Goal: Task Accomplishment & Management: Use online tool/utility

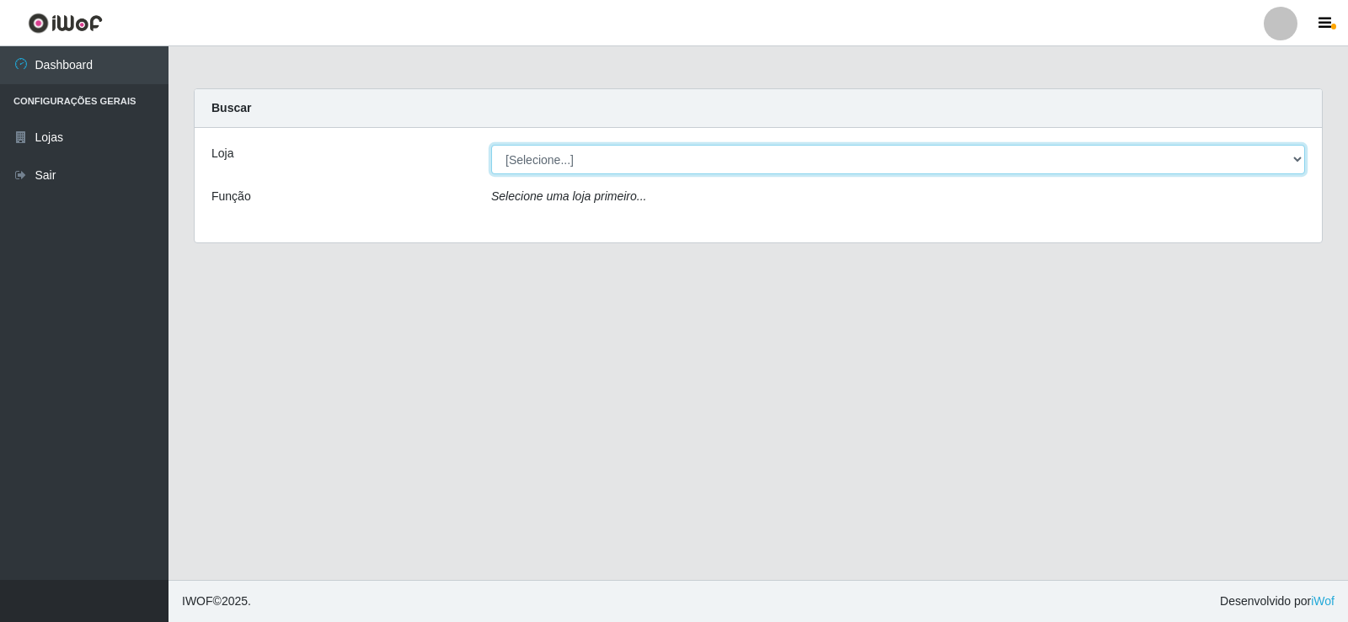
click at [725, 158] on select "[Selecione...] Rede Compras Supermercados - LOJA 2" at bounding box center [898, 159] width 814 height 29
select select "161"
click at [491, 145] on select "[Selecione...] Rede Compras Supermercados - LOJA 2" at bounding box center [898, 159] width 814 height 29
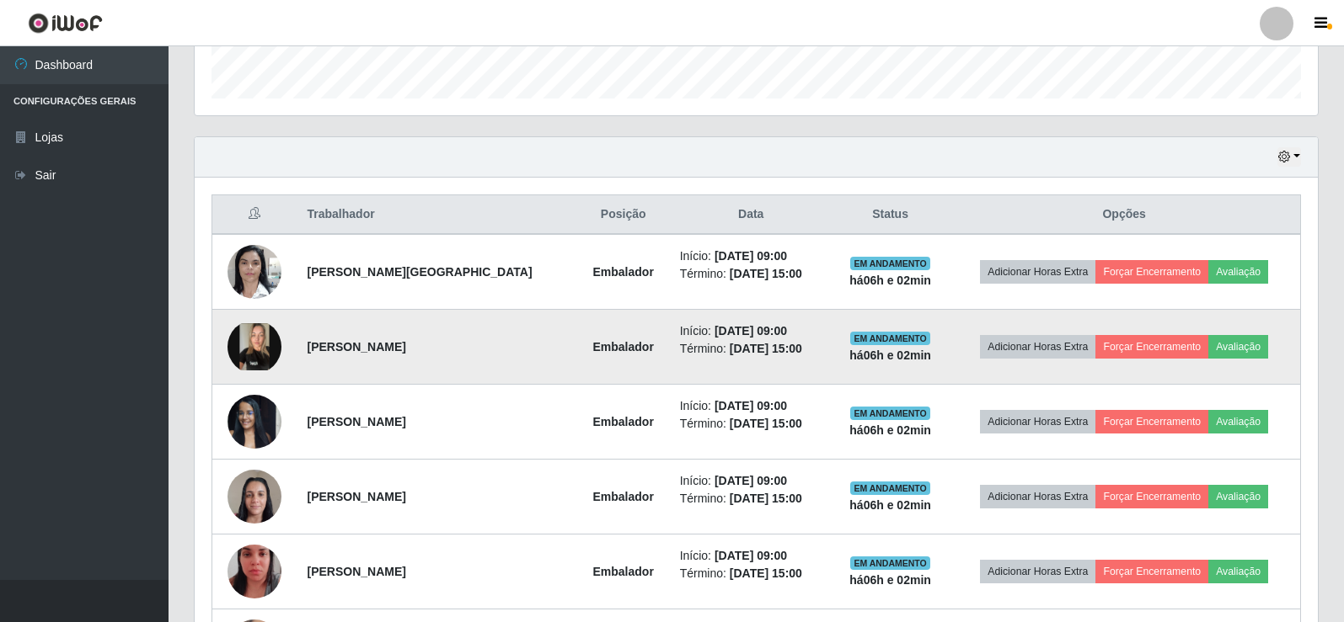
scroll to position [505, 0]
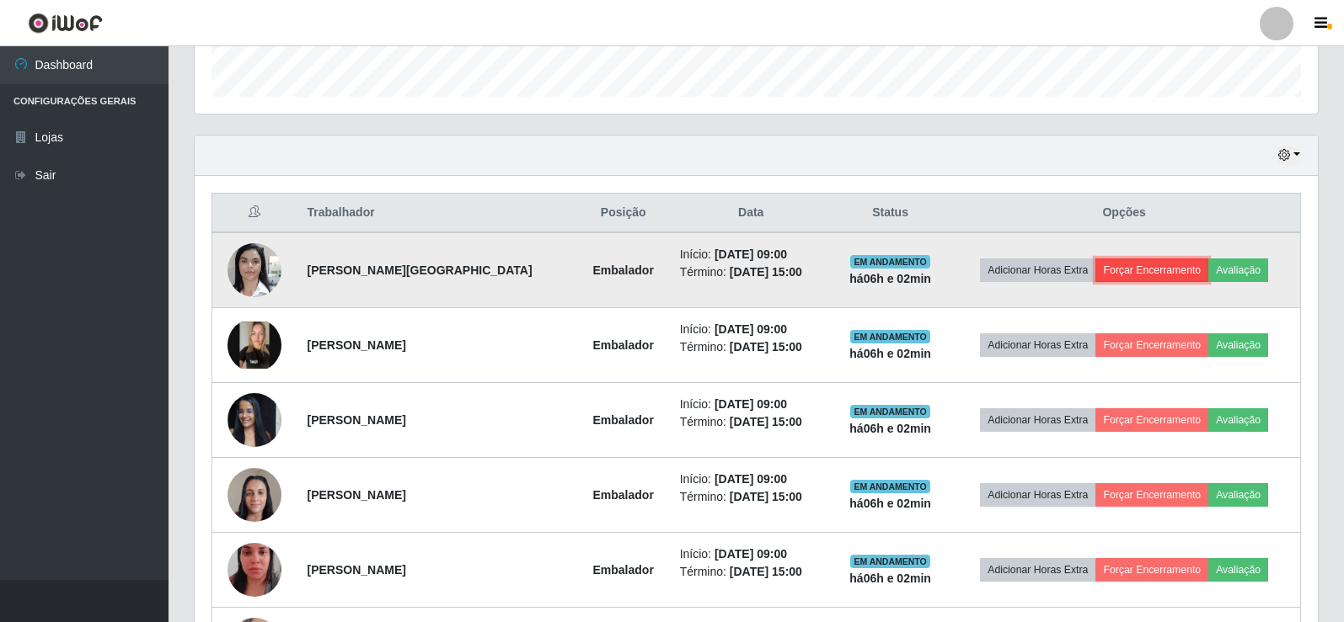
click at [1167, 272] on button "Forçar Encerramento" at bounding box center [1151, 271] width 113 height 24
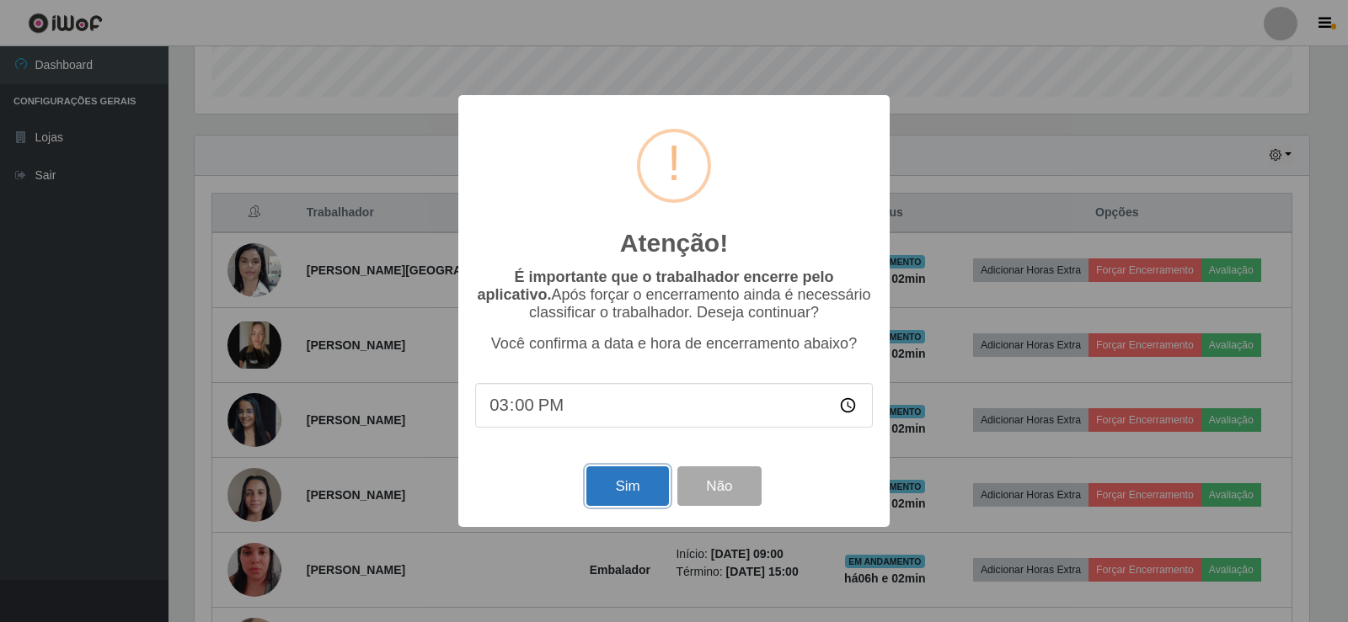
click at [626, 503] on button "Sim" at bounding box center [627, 487] width 82 height 40
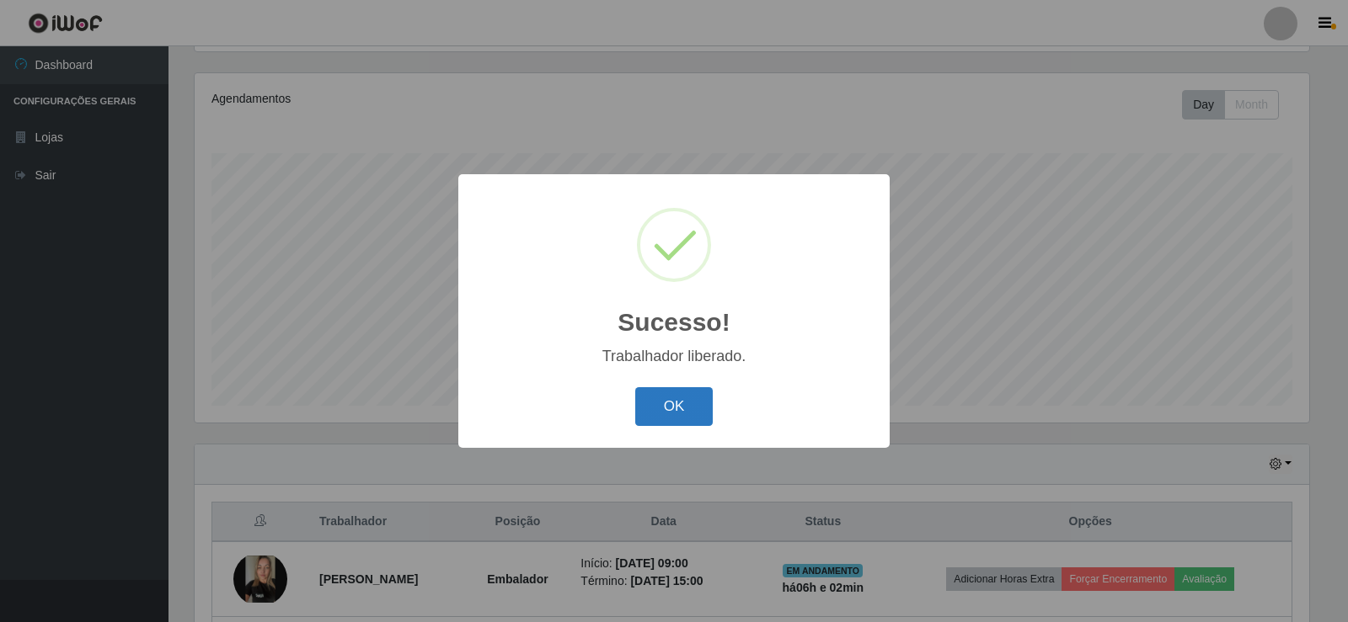
click at [671, 406] on button "OK" at bounding box center [674, 407] width 78 height 40
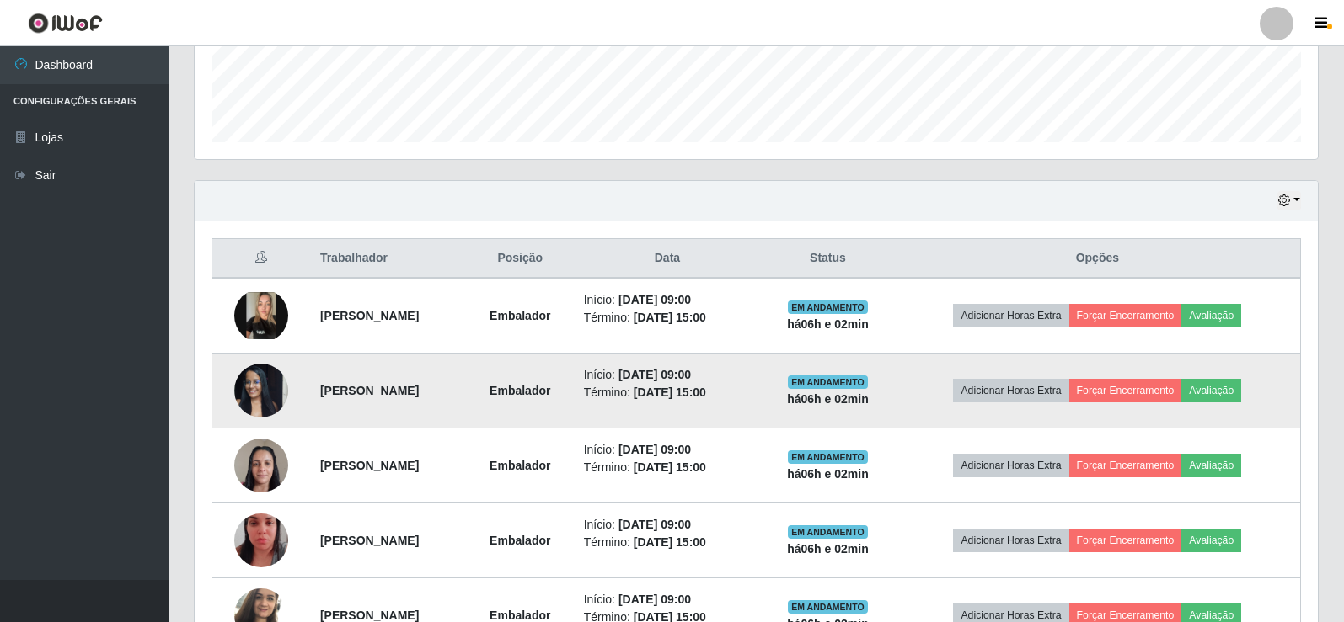
scroll to position [533, 0]
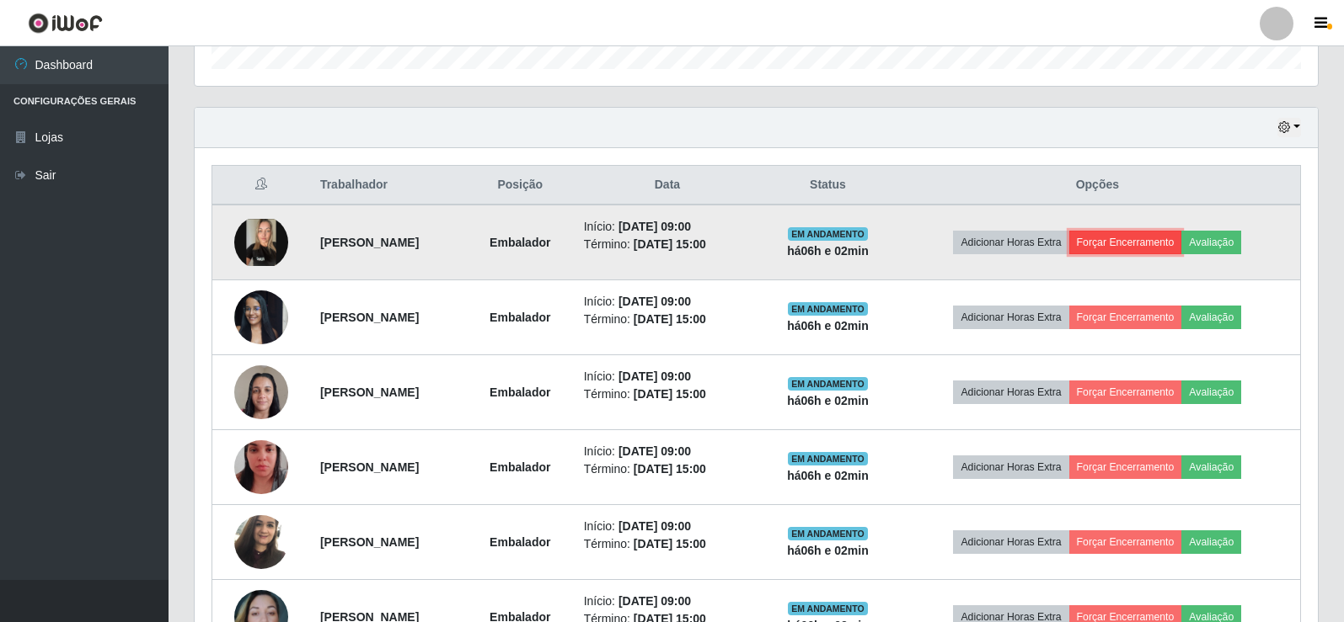
click at [1157, 237] on button "Forçar Encerramento" at bounding box center [1125, 243] width 113 height 24
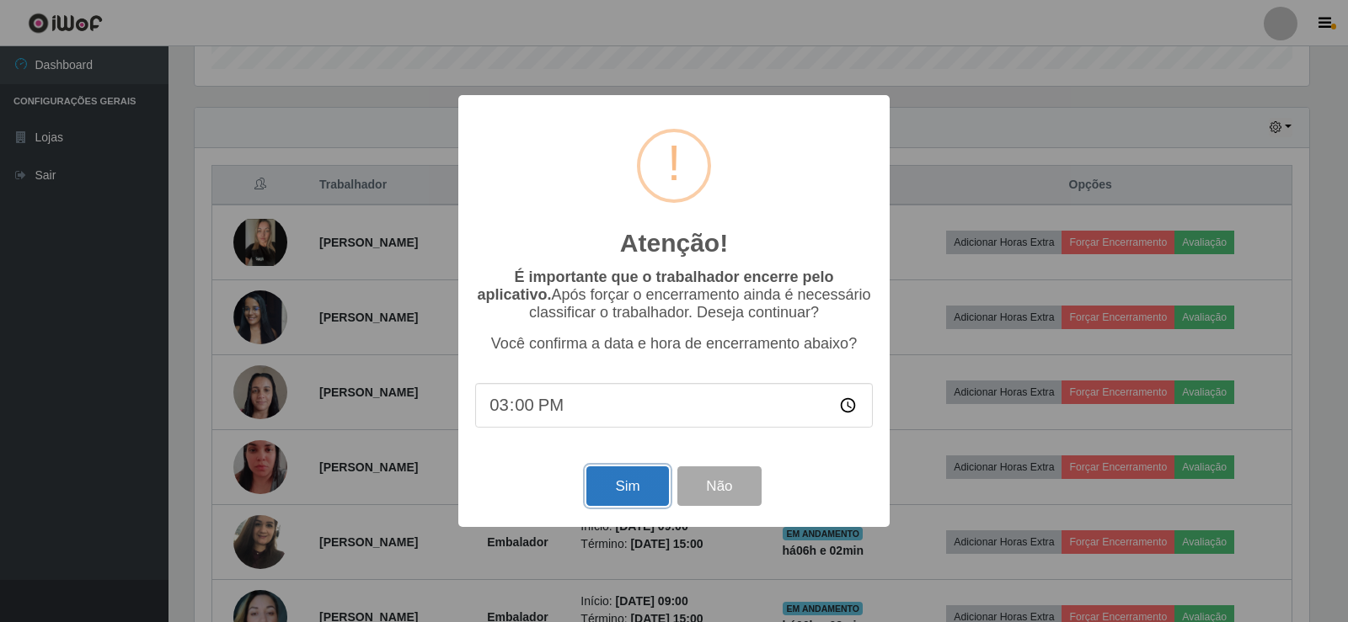
click at [618, 481] on button "Sim" at bounding box center [627, 487] width 82 height 40
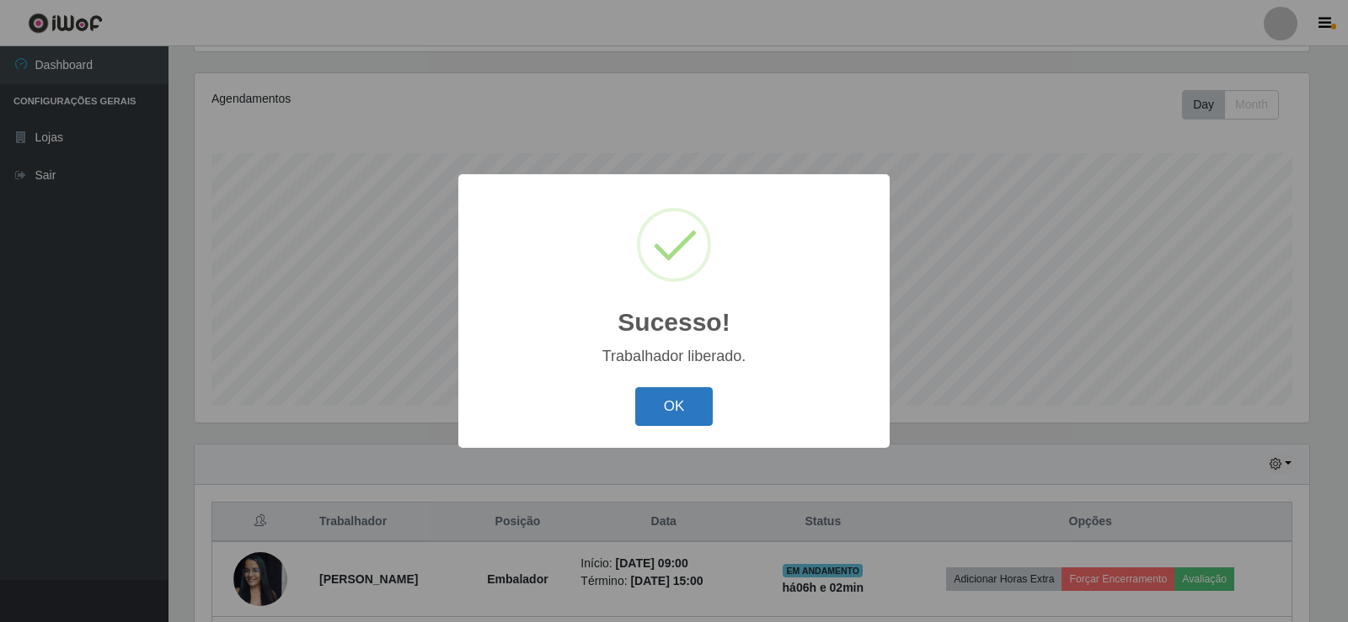
click at [681, 396] on button "OK" at bounding box center [674, 407] width 78 height 40
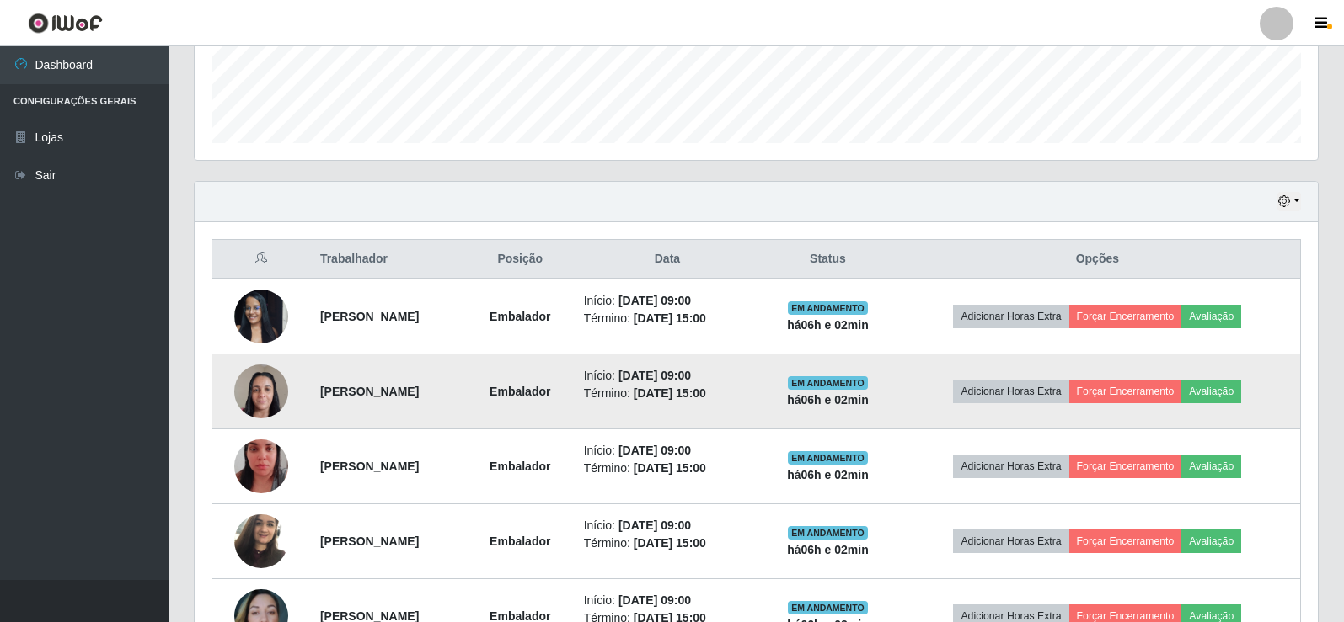
scroll to position [533, 0]
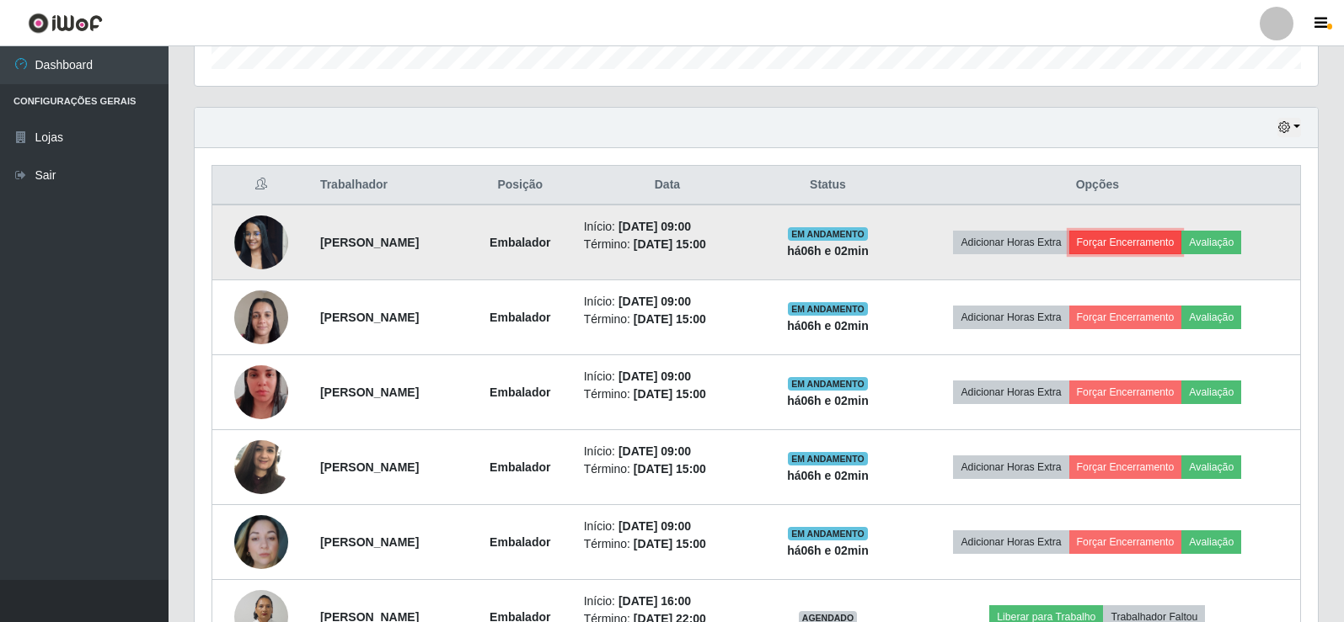
click at [1148, 237] on button "Forçar Encerramento" at bounding box center [1125, 243] width 113 height 24
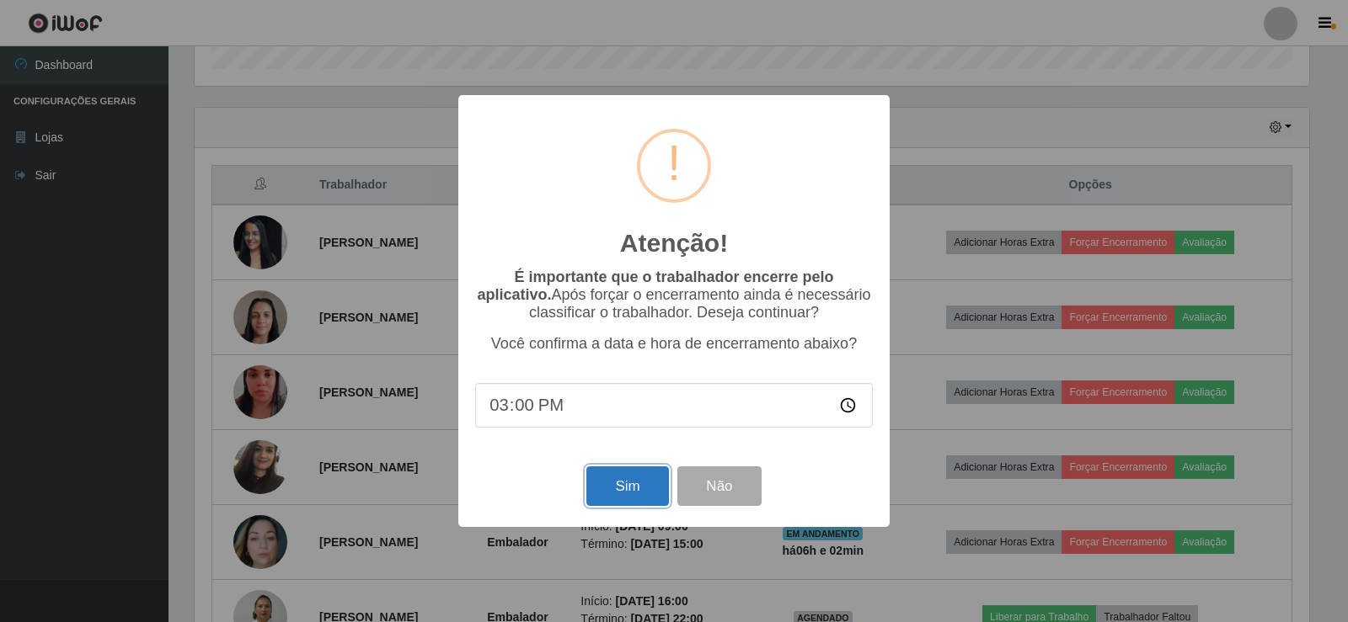
click at [642, 496] on button "Sim" at bounding box center [627, 487] width 82 height 40
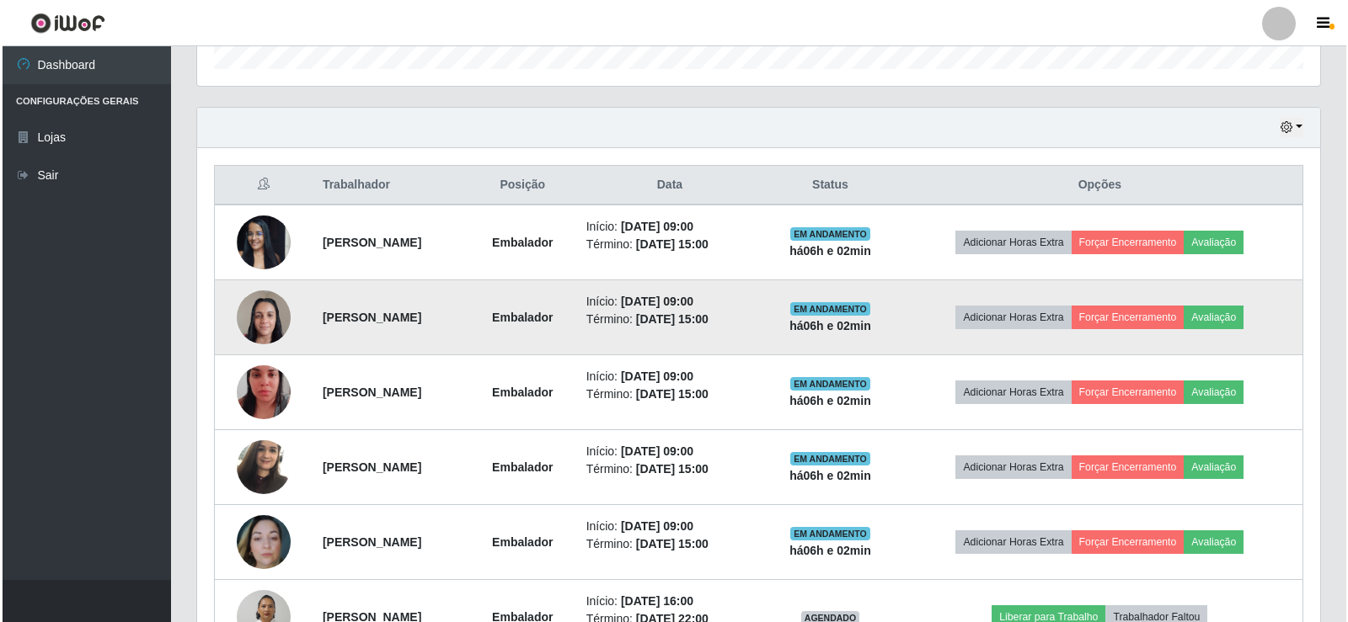
scroll to position [0, 0]
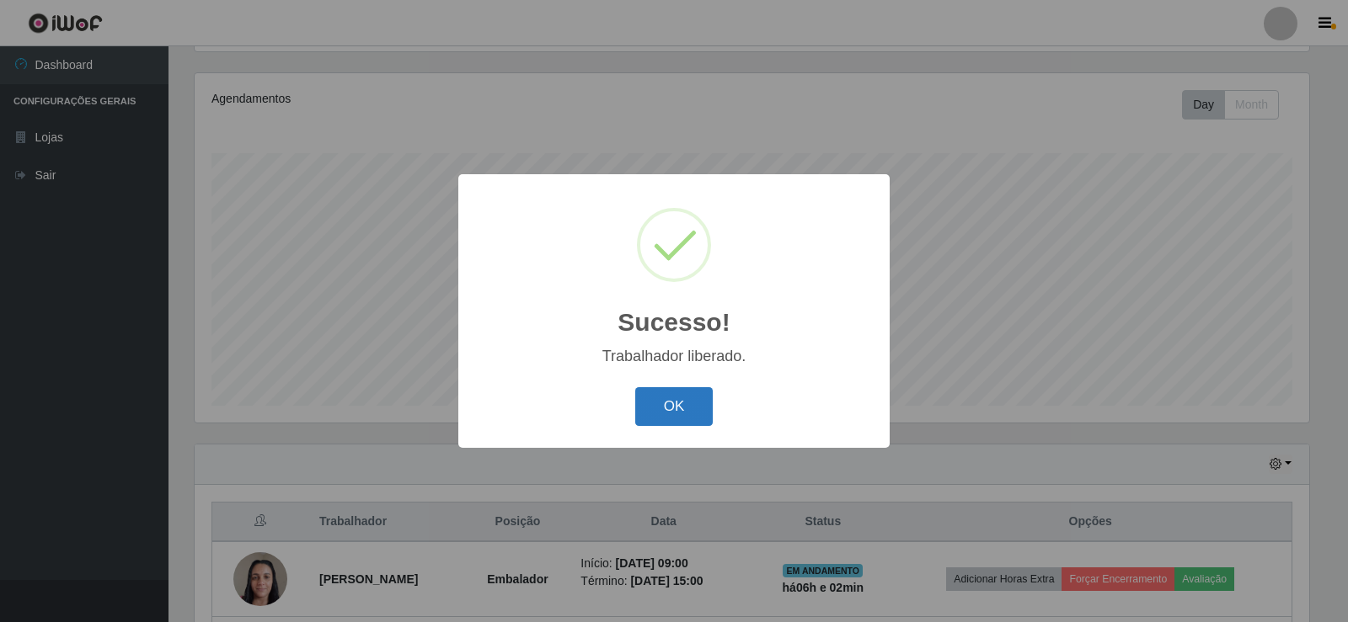
click at [692, 413] on button "OK" at bounding box center [674, 407] width 78 height 40
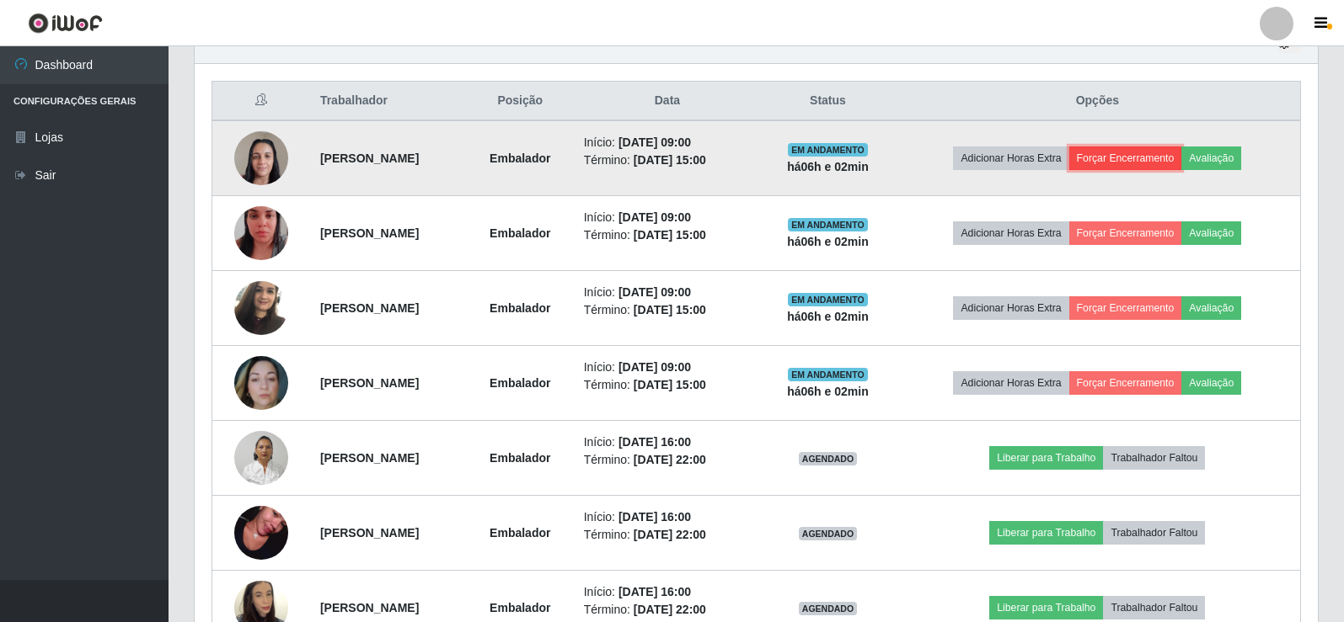
click at [1176, 156] on button "Forçar Encerramento" at bounding box center [1125, 159] width 113 height 24
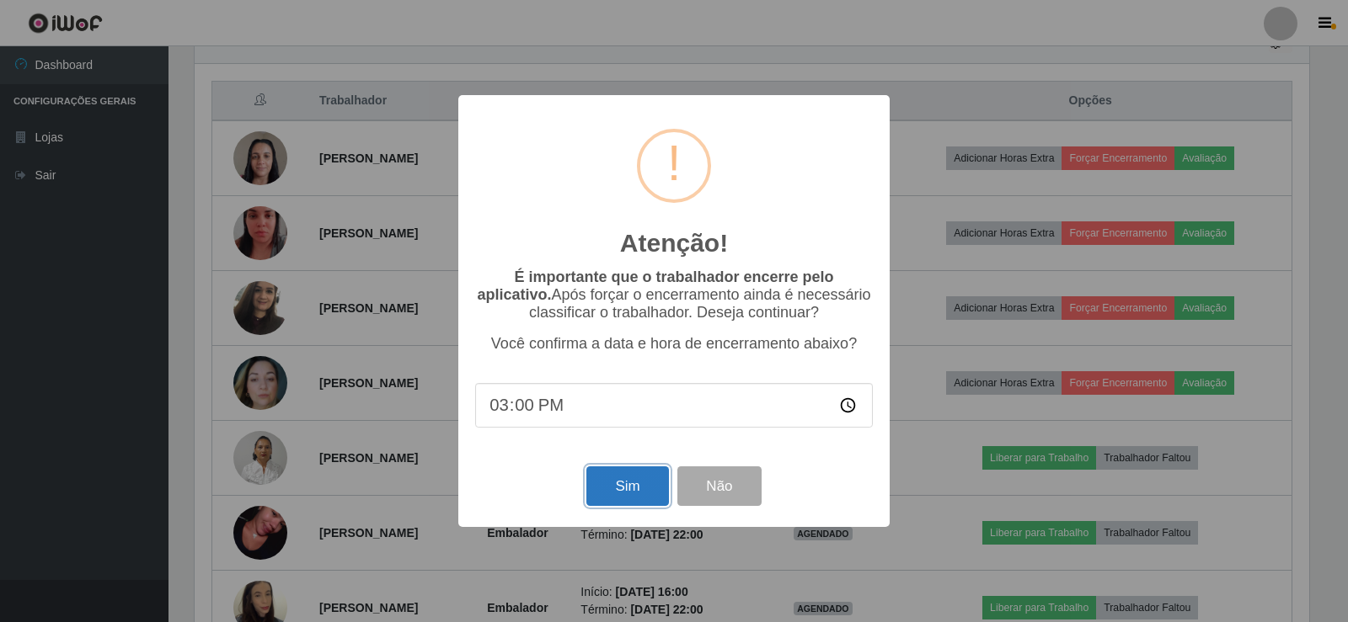
click at [620, 495] on button "Sim" at bounding box center [627, 487] width 82 height 40
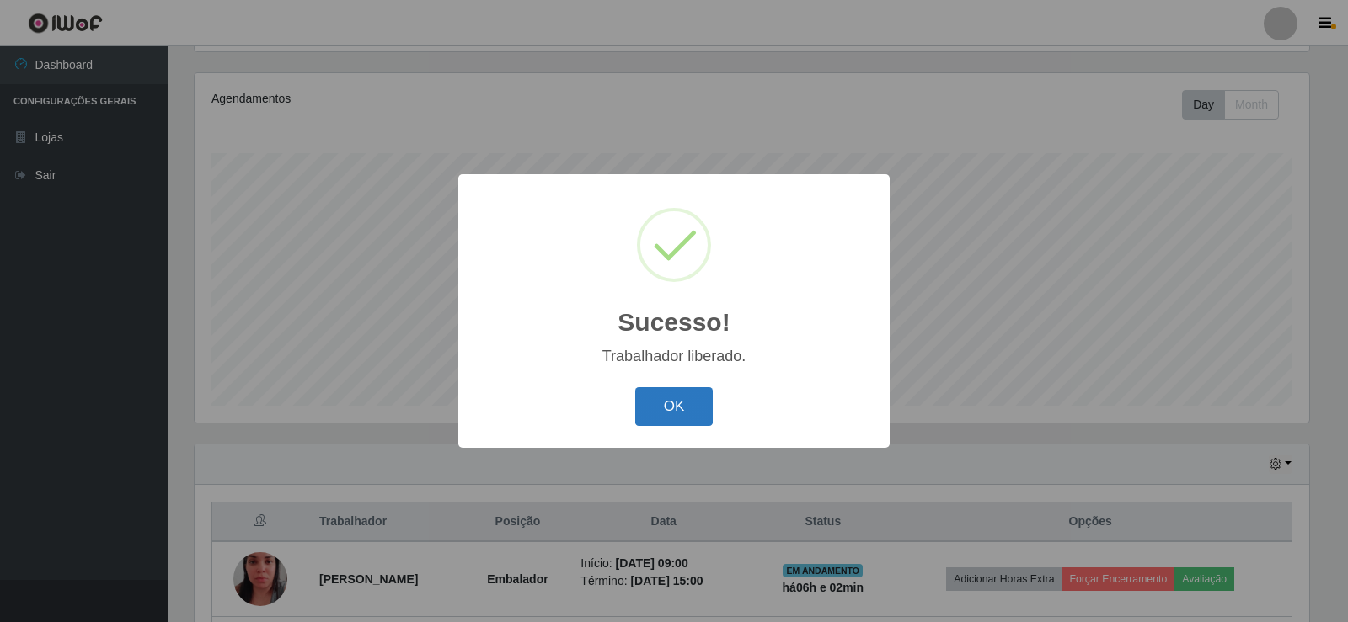
click at [683, 395] on button "OK" at bounding box center [674, 407] width 78 height 40
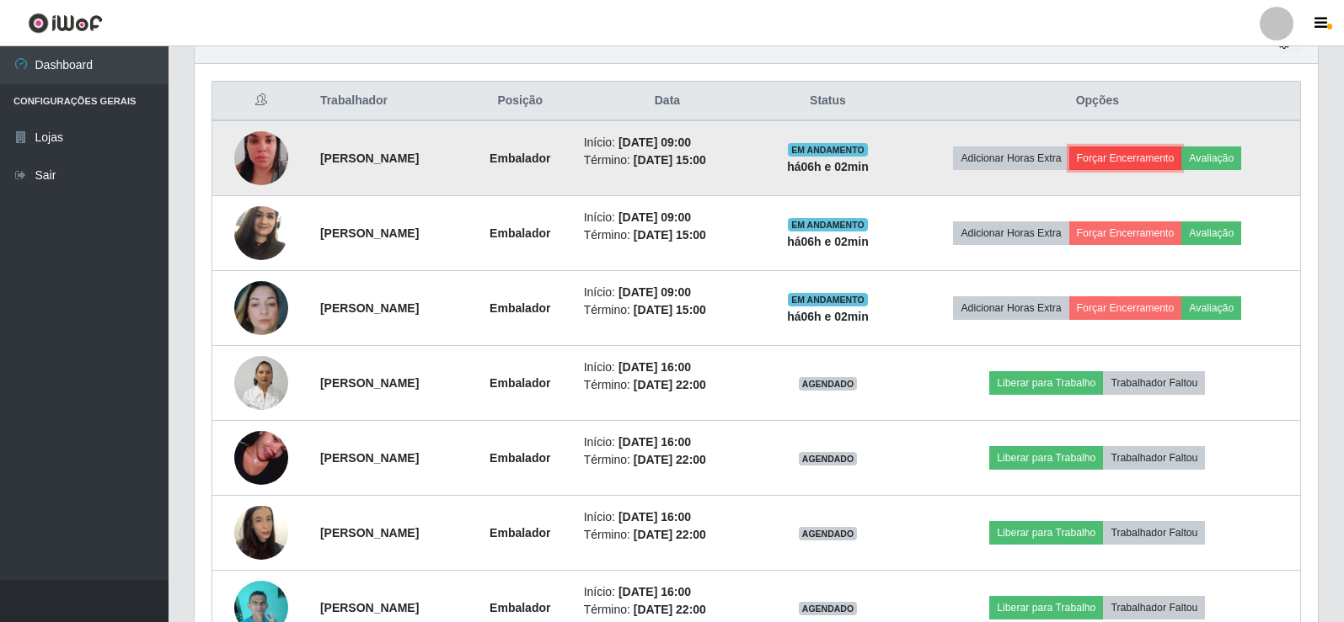
click at [1170, 154] on button "Forçar Encerramento" at bounding box center [1125, 159] width 113 height 24
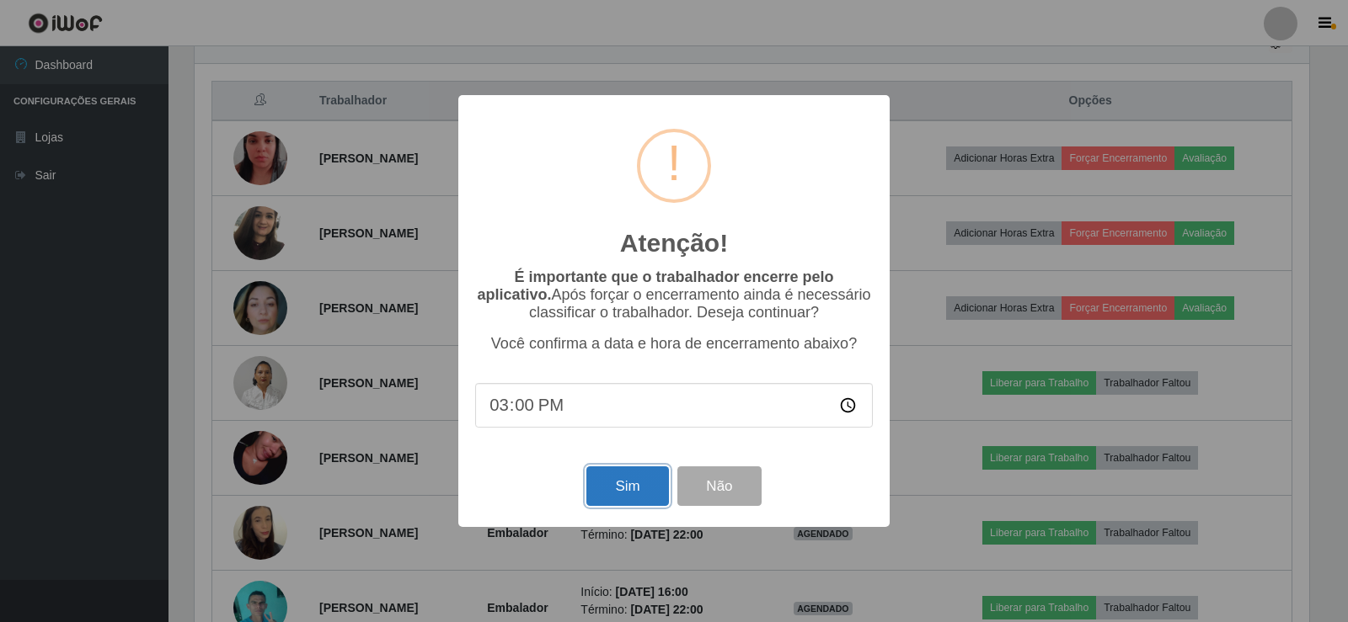
click at [637, 495] on button "Sim" at bounding box center [627, 487] width 82 height 40
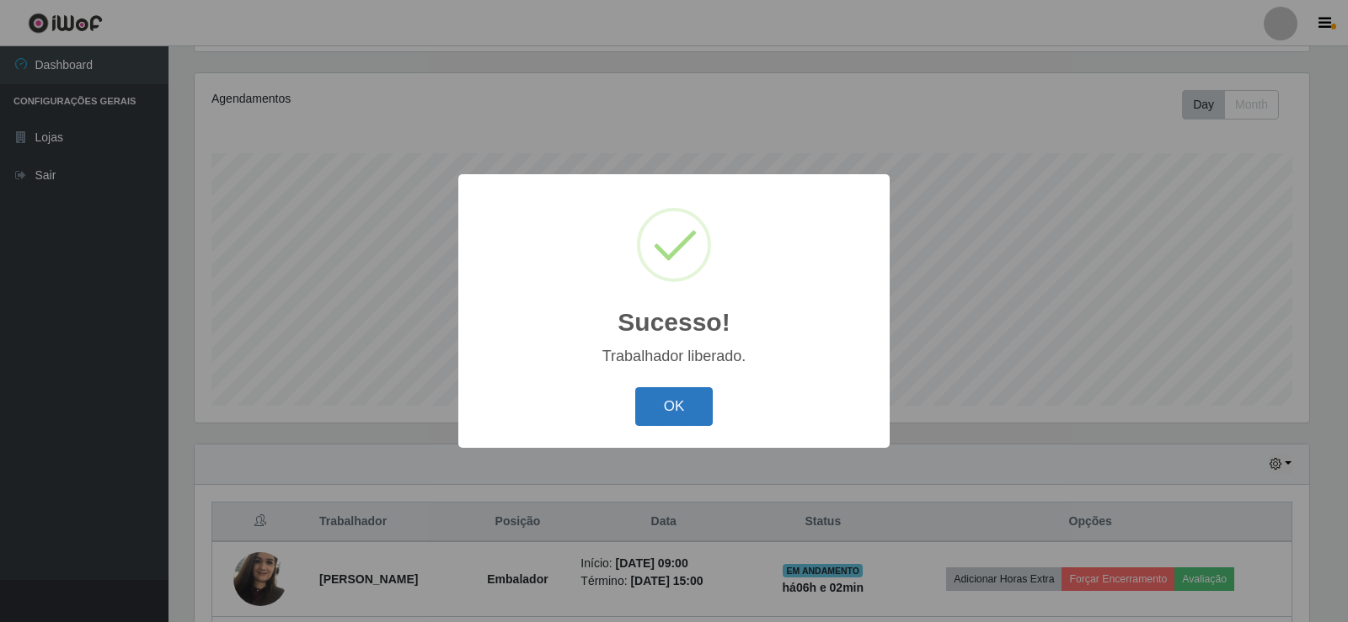
click at [689, 413] on button "OK" at bounding box center [674, 407] width 78 height 40
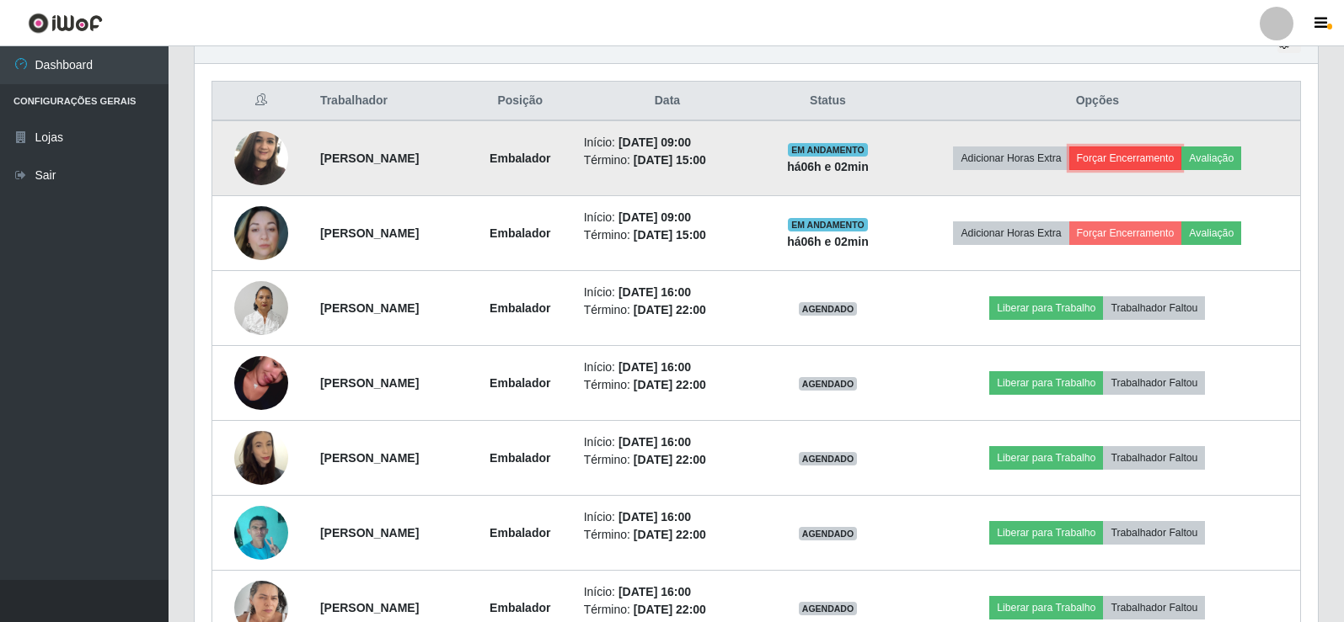
click at [1147, 153] on button "Forçar Encerramento" at bounding box center [1125, 159] width 113 height 24
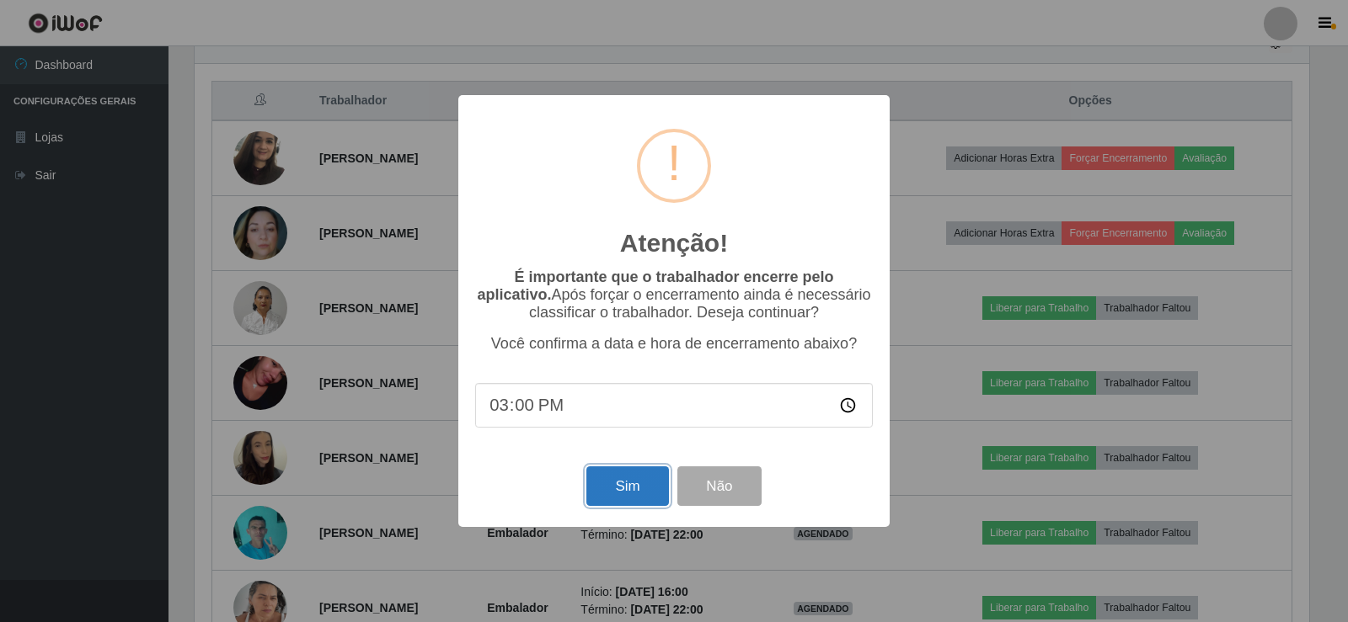
click at [626, 497] on button "Sim" at bounding box center [627, 487] width 82 height 40
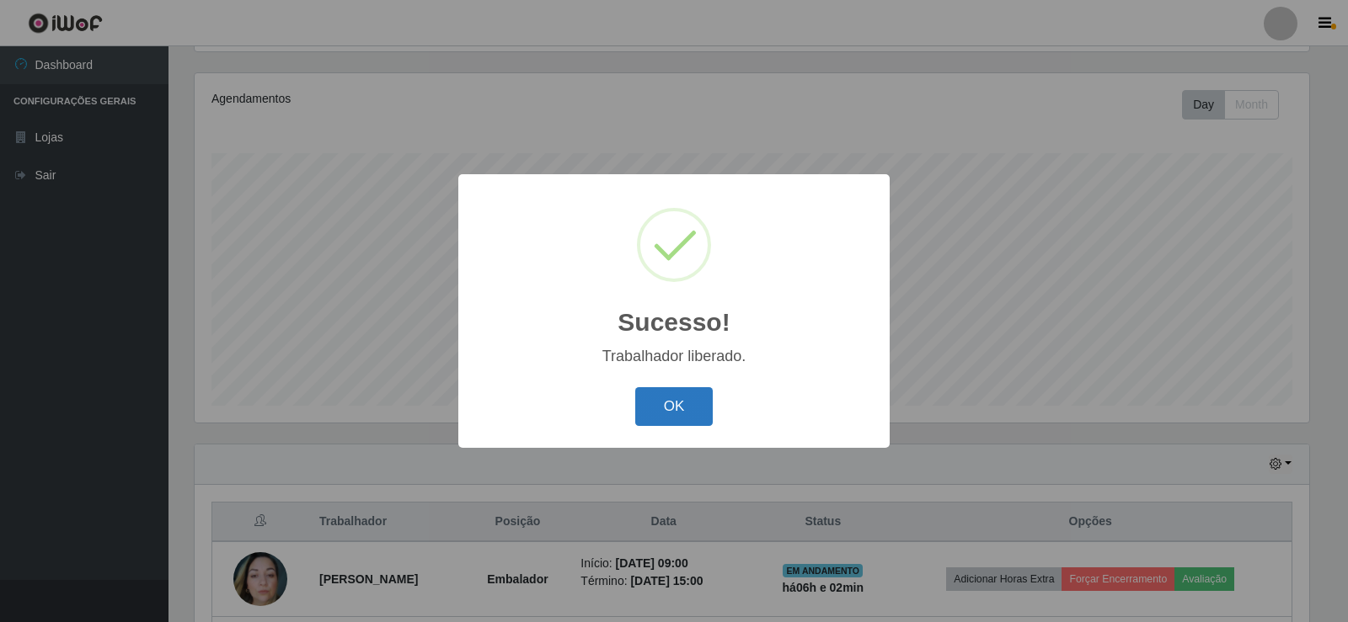
click at [676, 403] on button "OK" at bounding box center [674, 407] width 78 height 40
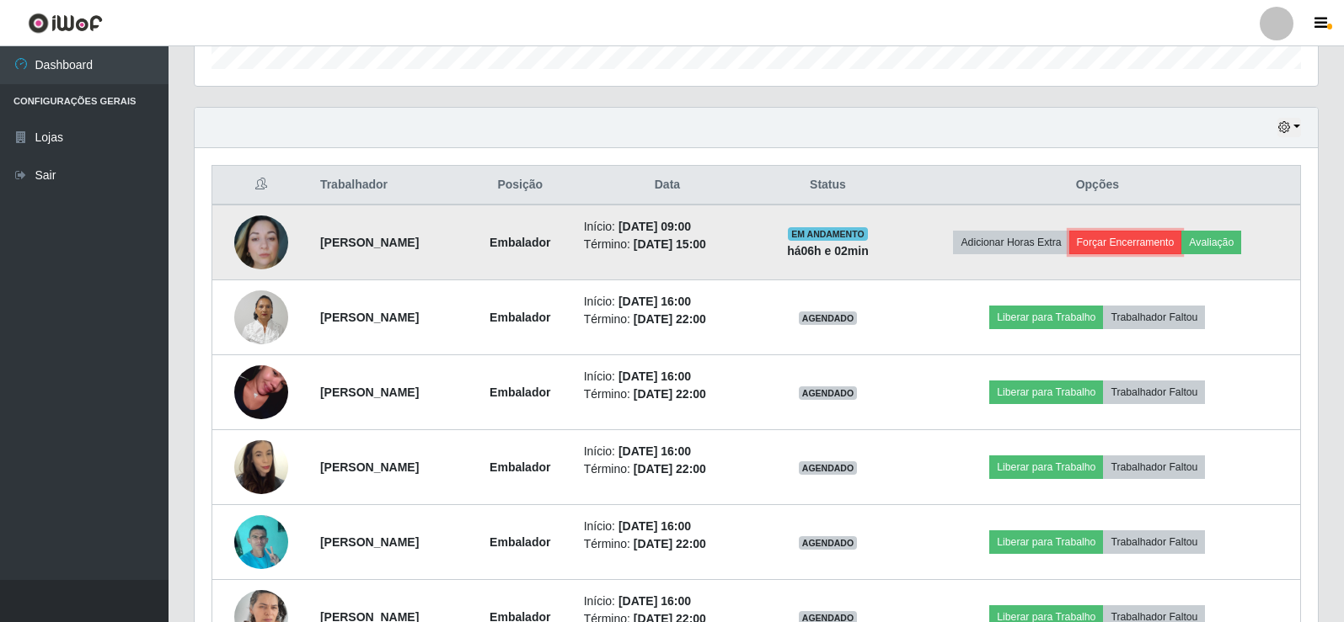
click at [1167, 233] on button "Forçar Encerramento" at bounding box center [1125, 243] width 113 height 24
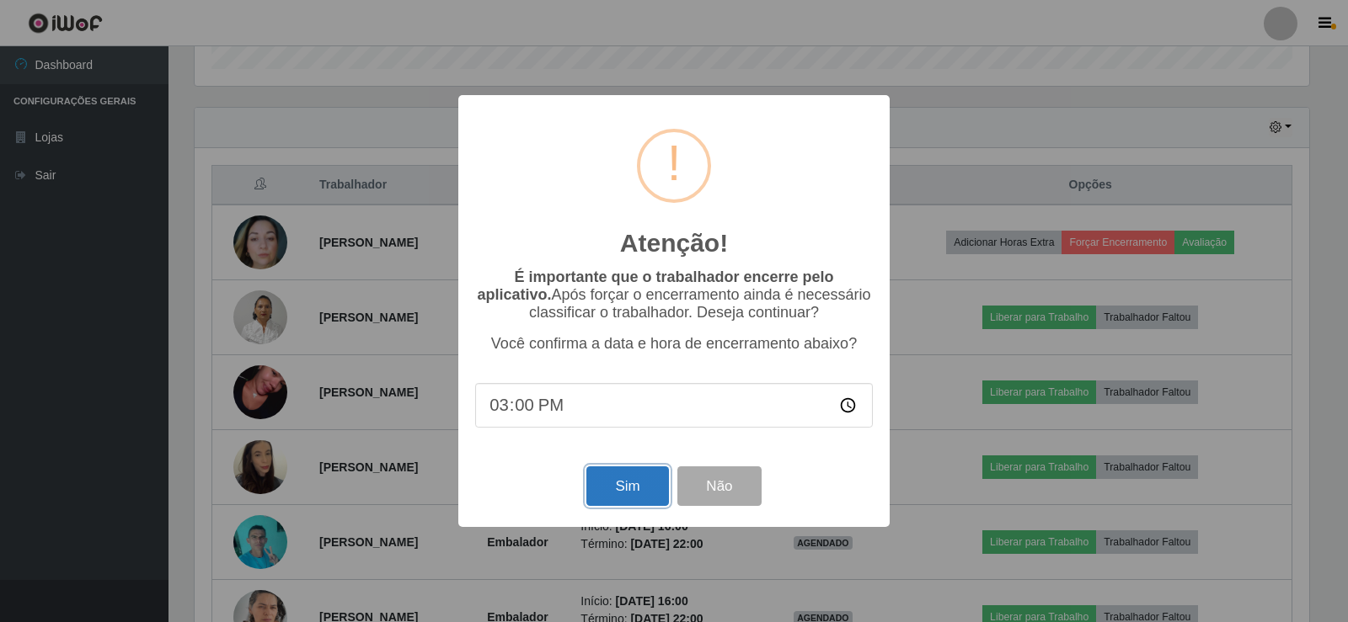
click at [620, 493] on button "Sim" at bounding box center [627, 487] width 82 height 40
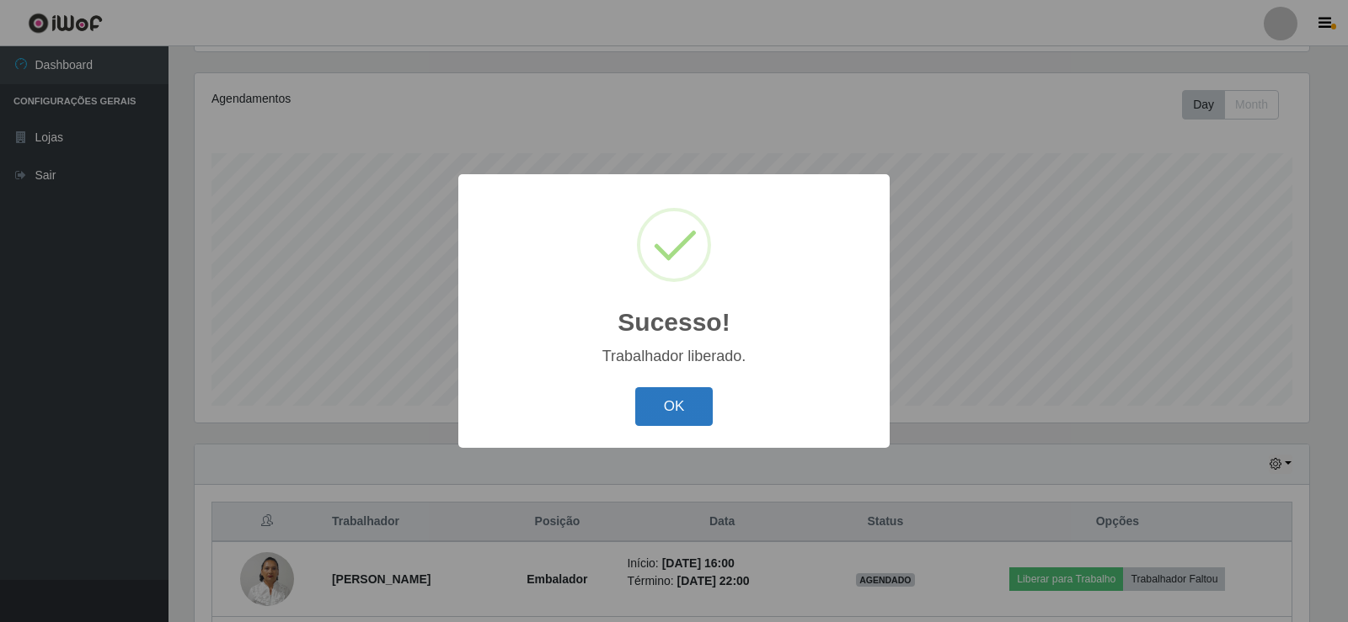
click at [674, 420] on button "OK" at bounding box center [674, 407] width 78 height 40
